Goal: Task Accomplishment & Management: Manage account settings

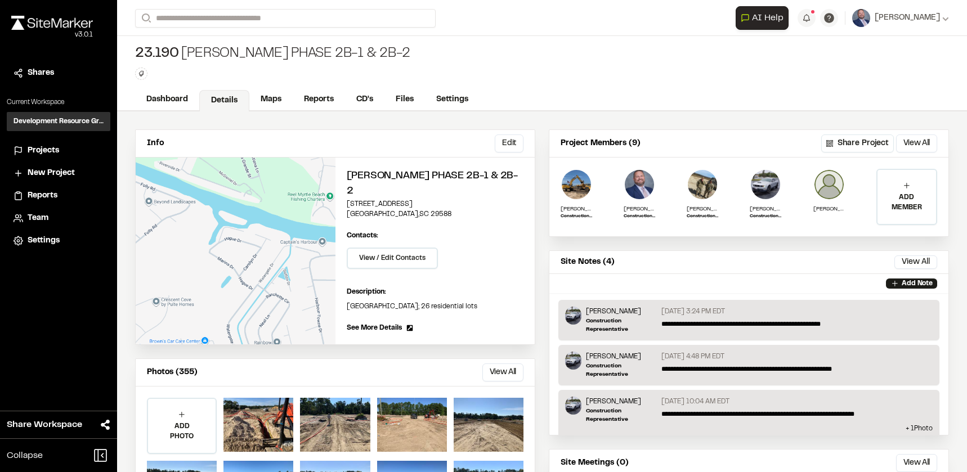
click at [36, 149] on span "Projects" at bounding box center [44, 151] width 32 height 12
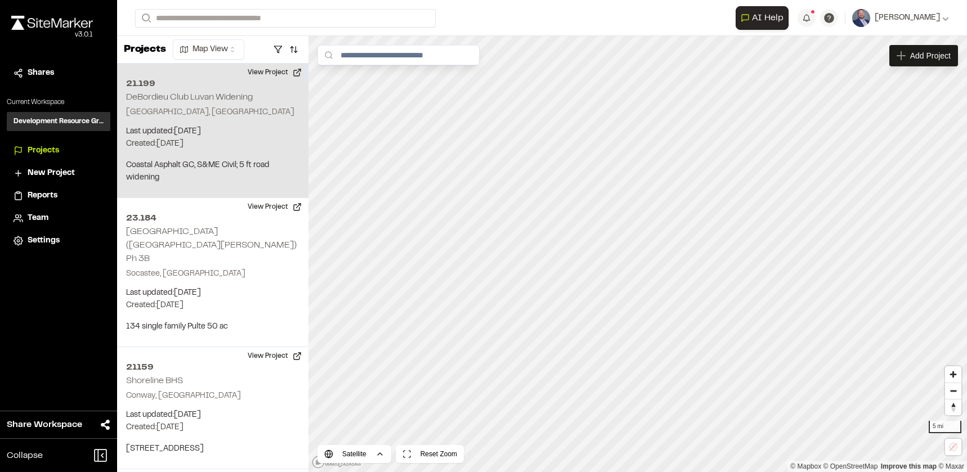
click at [266, 139] on p "Created: Aug 27, 2025" at bounding box center [212, 144] width 173 height 12
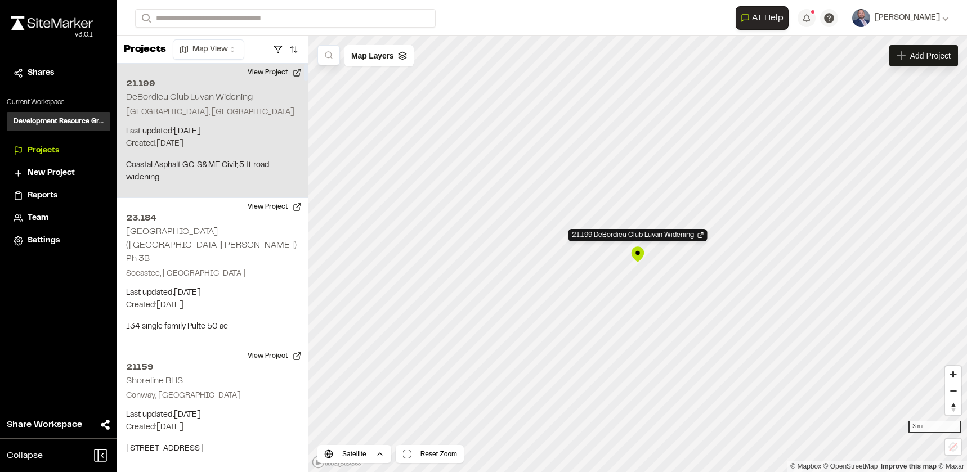
click at [274, 68] on button "View Project" at bounding box center [275, 73] width 68 height 18
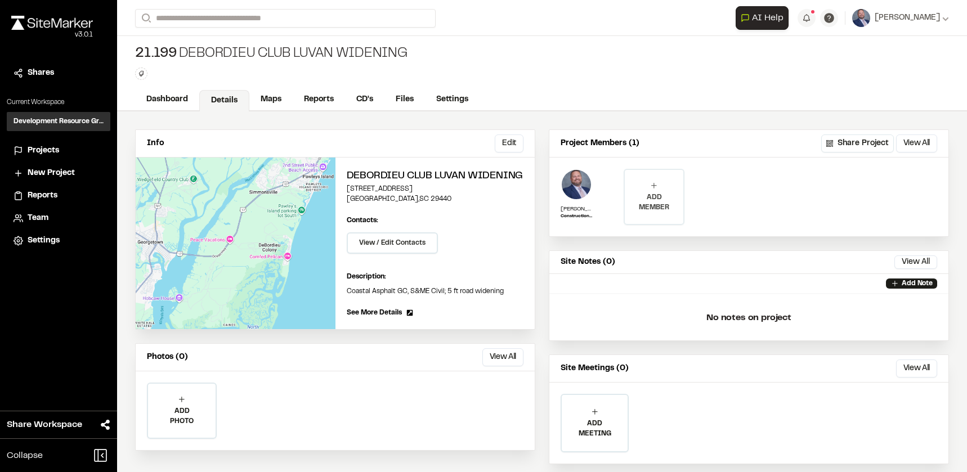
click at [669, 209] on p "ADD MEMBER" at bounding box center [654, 202] width 59 height 20
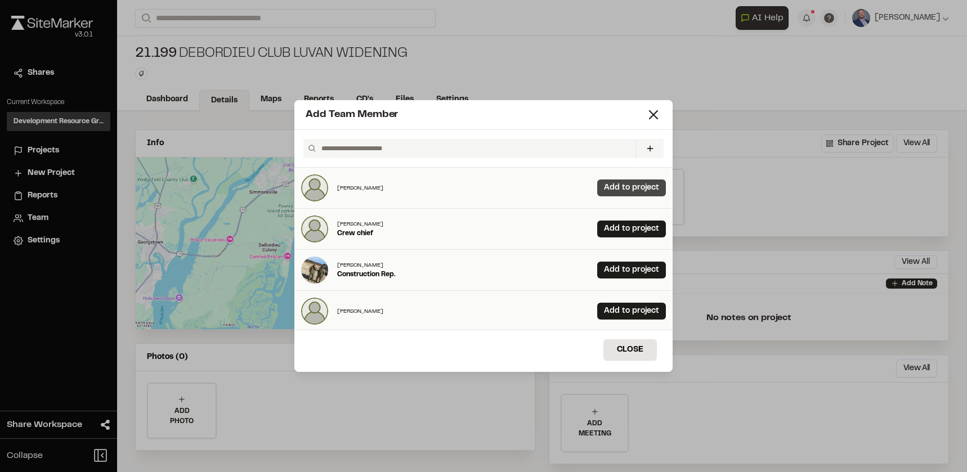
click at [627, 184] on link "Add to project" at bounding box center [631, 188] width 69 height 17
click at [618, 276] on link "Add to project" at bounding box center [631, 270] width 69 height 17
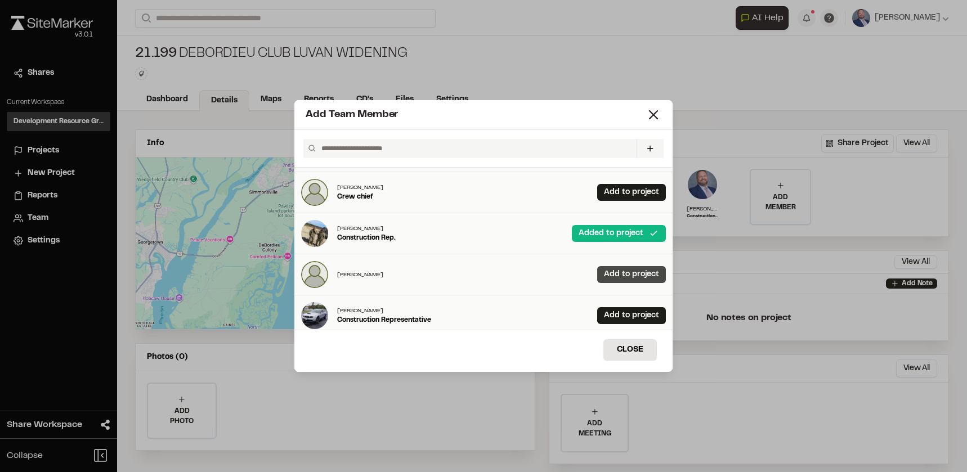
scroll to position [56, 0]
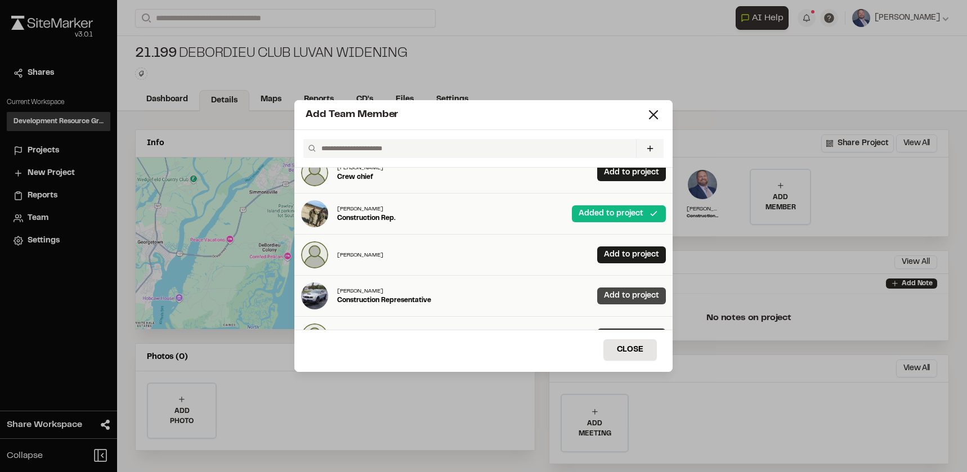
click at [613, 297] on link "Add to project" at bounding box center [631, 296] width 69 height 17
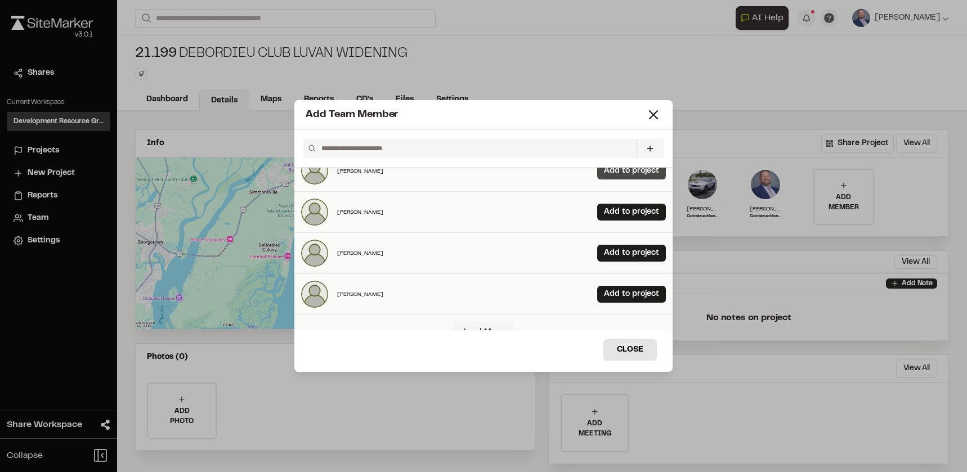
scroll to position [281, 0]
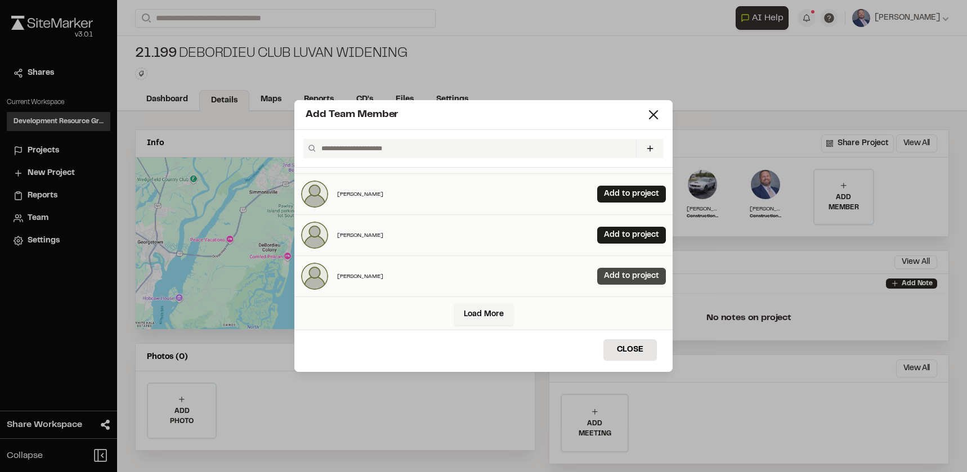
click at [610, 272] on link "Add to project" at bounding box center [631, 276] width 69 height 17
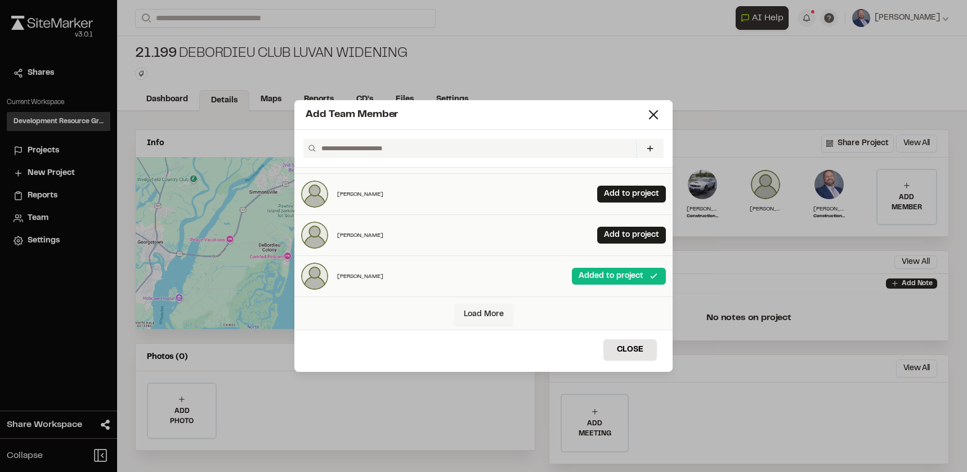
click at [481, 313] on link "Load More" at bounding box center [484, 314] width 58 height 21
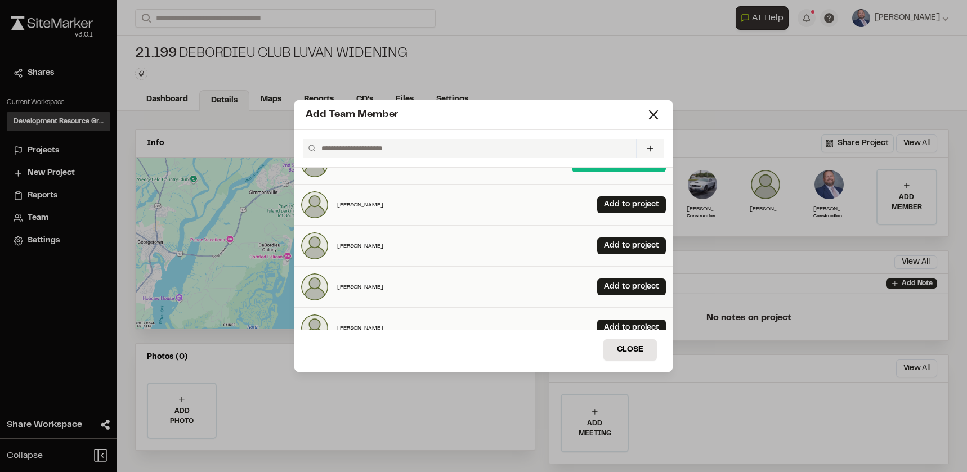
scroll to position [450, 0]
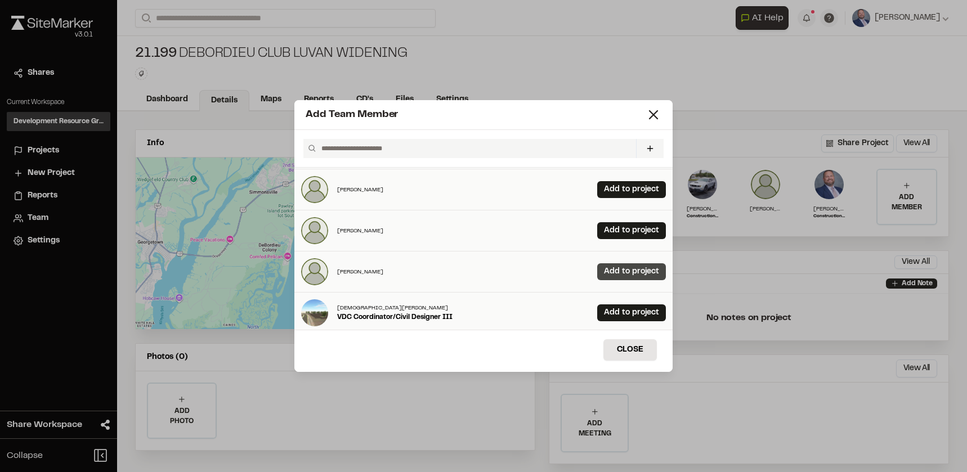
click at [647, 271] on link "Add to project" at bounding box center [631, 271] width 69 height 17
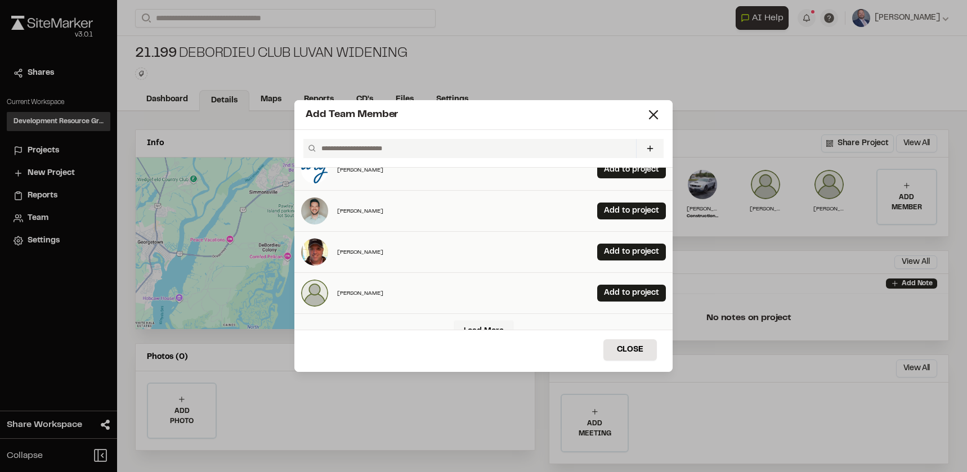
scroll to position [619, 0]
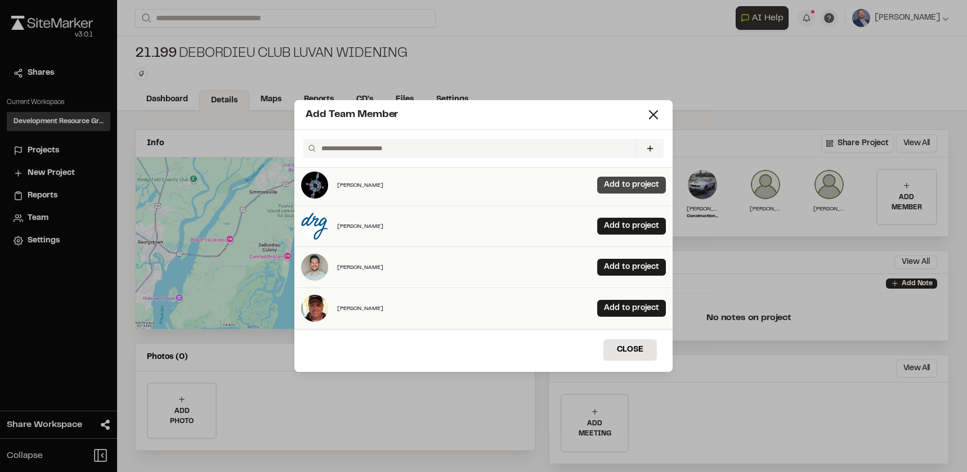
click at [615, 191] on link "Add to project" at bounding box center [631, 185] width 69 height 17
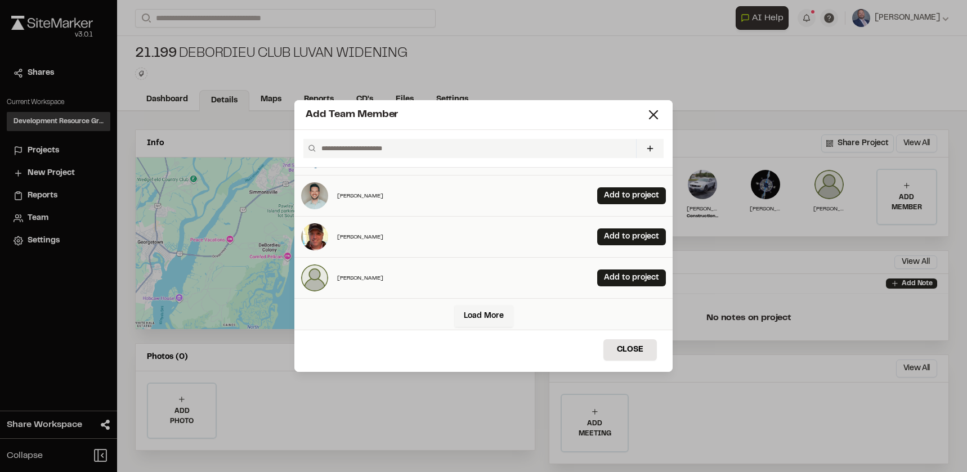
scroll to position [695, 0]
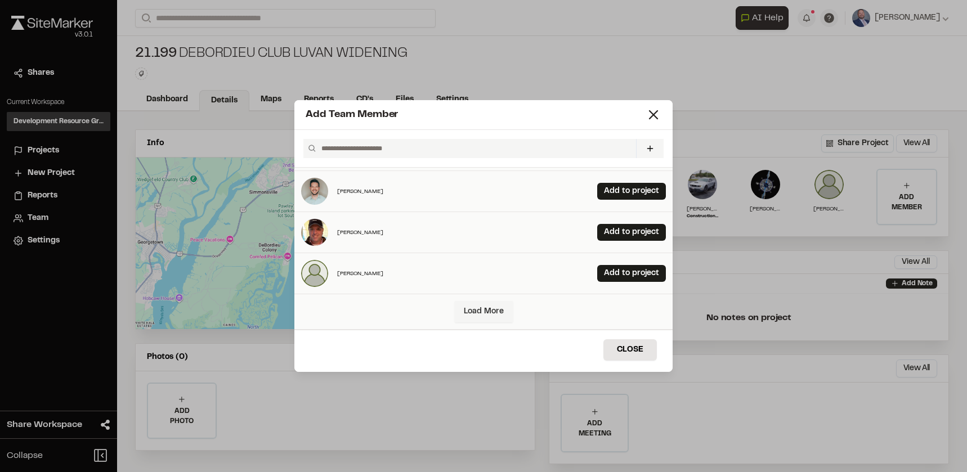
click at [493, 309] on link "Load More" at bounding box center [484, 311] width 58 height 21
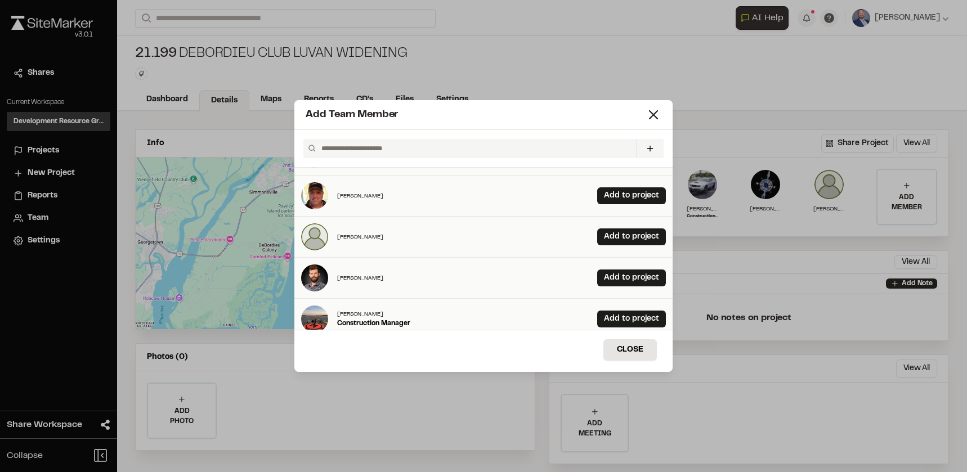
scroll to position [751, 0]
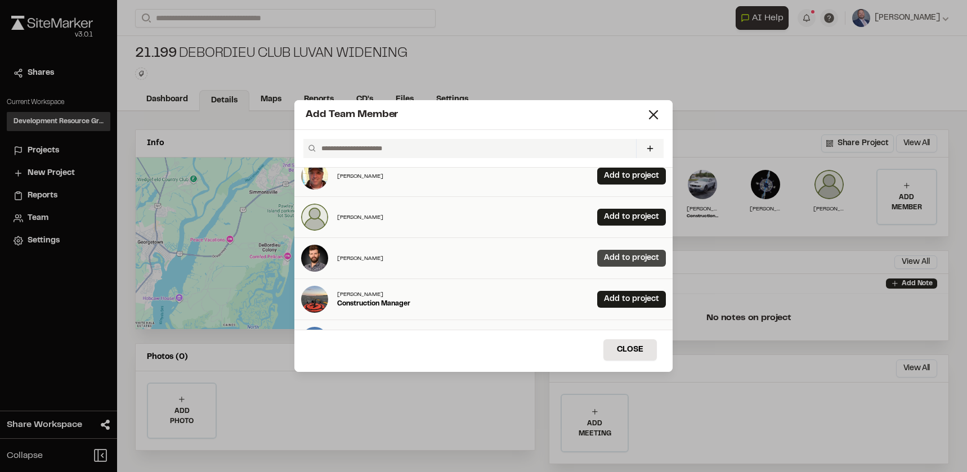
click at [624, 253] on link "Add to project" at bounding box center [631, 258] width 69 height 17
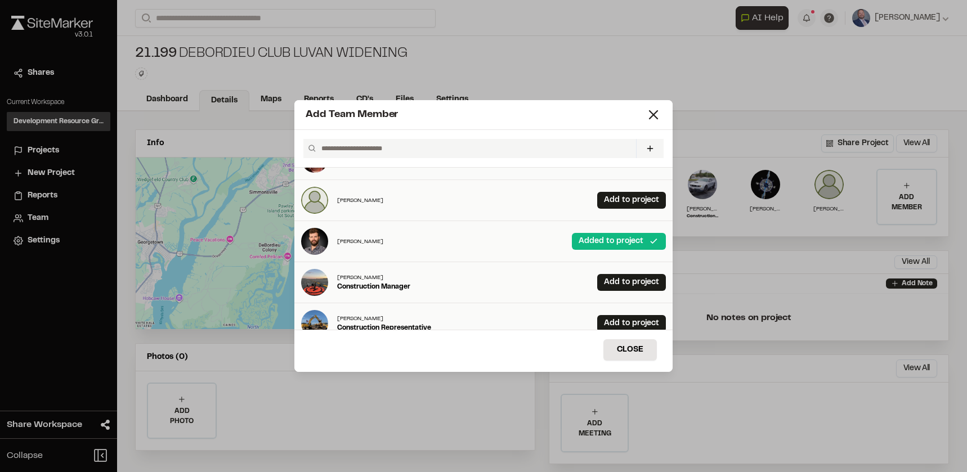
scroll to position [783, 0]
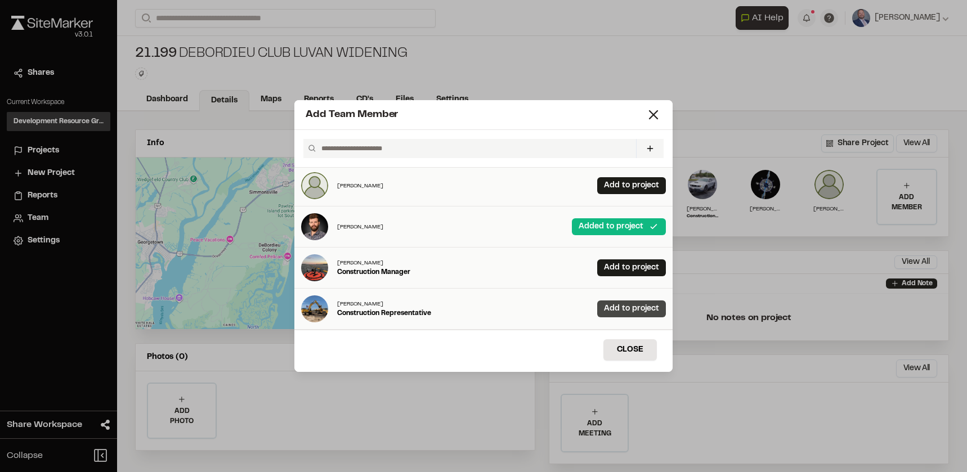
click at [613, 314] on link "Add to project" at bounding box center [631, 309] width 69 height 17
click at [620, 343] on button "Close" at bounding box center [629, 349] width 53 height 21
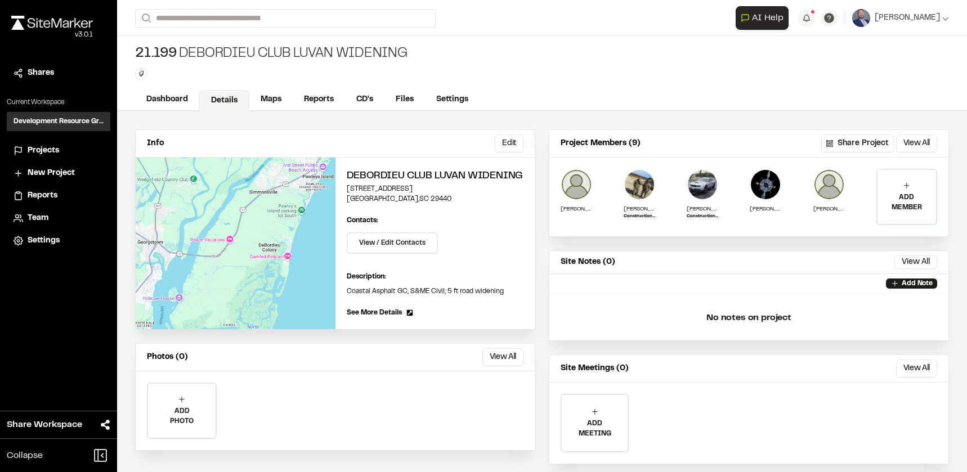
click at [37, 150] on span "Projects" at bounding box center [44, 151] width 32 height 12
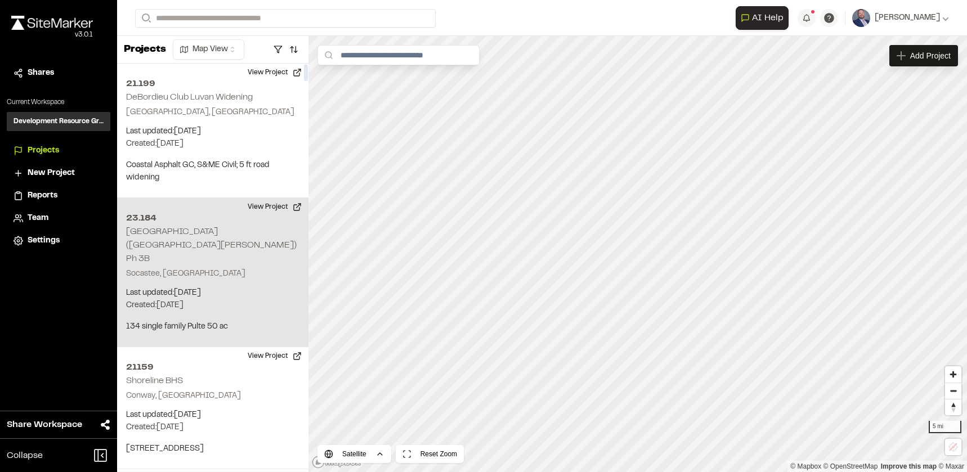
click at [260, 252] on div "23.184 [GEOGRAPHIC_DATA] ([GEOGRAPHIC_DATA][PERSON_NAME]) Ph 3B Socastee, [GEOG…" at bounding box center [212, 272] width 191 height 149
